Goal: Complete application form

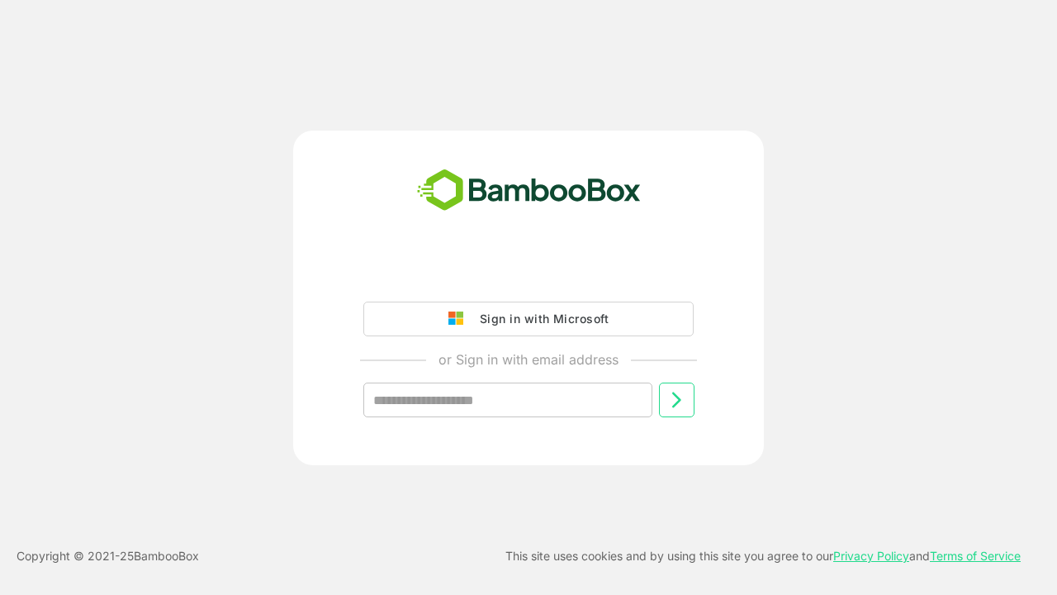
type input "**********"
click at [676, 400] on icon at bounding box center [677, 400] width 20 height 20
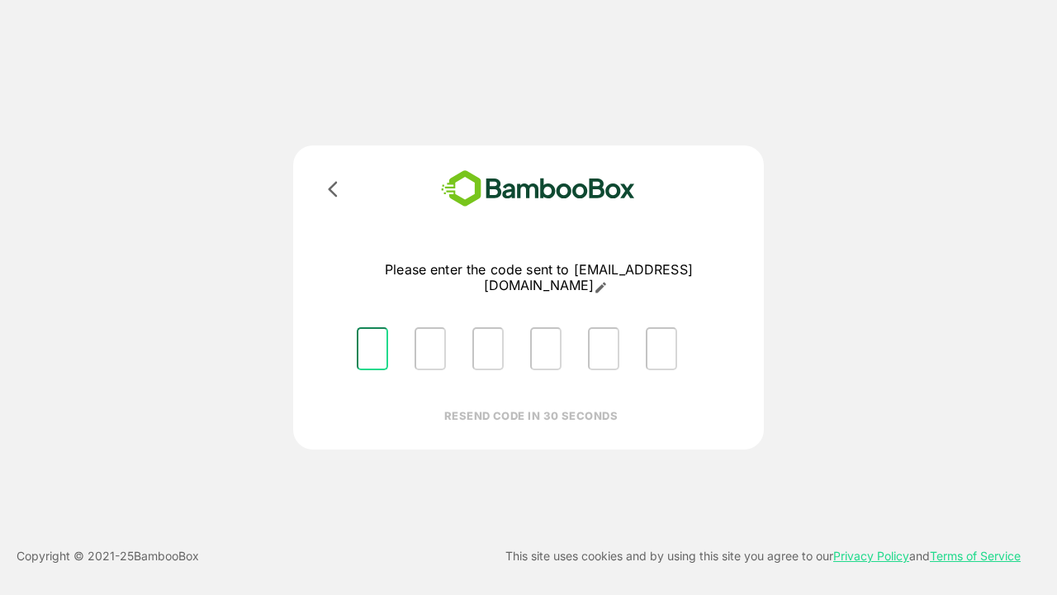
type input "*"
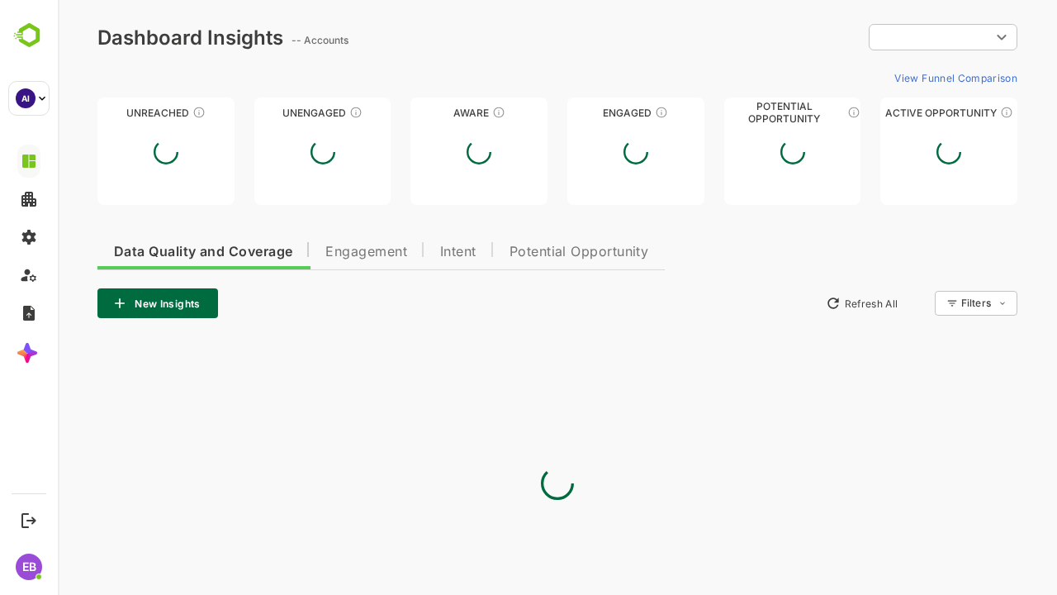
type input "**********"
